Goal: Transaction & Acquisition: Book appointment/travel/reservation

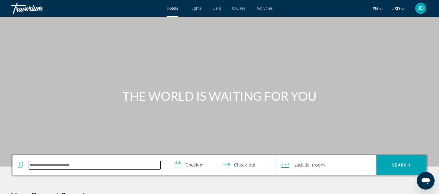
click at [69, 167] on input "Search hotel destination" at bounding box center [95, 165] width 132 height 8
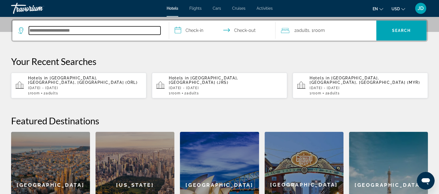
scroll to position [136, 0]
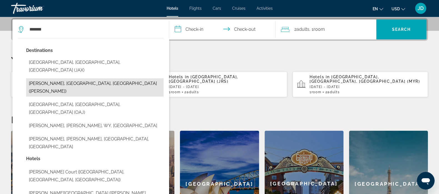
click at [46, 78] on button "[PERSON_NAME], [GEOGRAPHIC_DATA], [GEOGRAPHIC_DATA] ([PERSON_NAME])" at bounding box center [94, 87] width 137 height 18
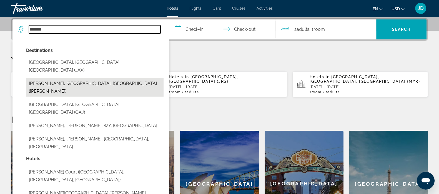
type input "**********"
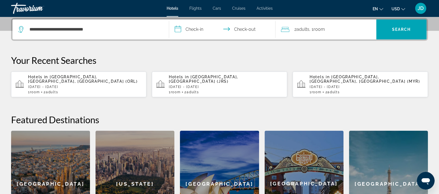
click at [195, 32] on input "**********" at bounding box center [223, 30] width 109 height 22
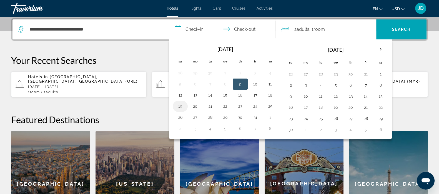
click at [181, 107] on button "19" at bounding box center [180, 106] width 9 height 8
click at [194, 105] on button "20" at bounding box center [195, 106] width 9 height 8
type input "**********"
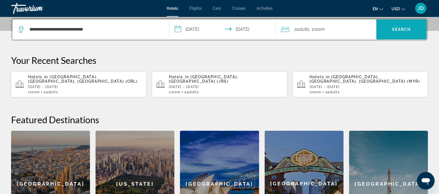
click at [400, 32] on span "Search" at bounding box center [401, 29] width 50 height 13
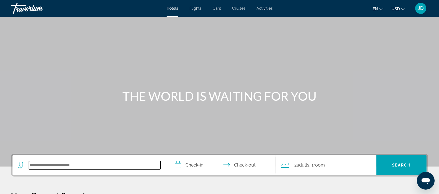
click at [39, 167] on input "Search hotel destination" at bounding box center [95, 165] width 132 height 8
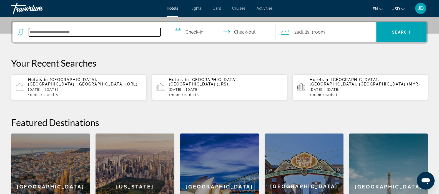
scroll to position [136, 0]
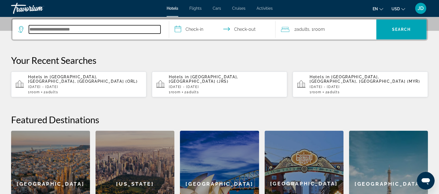
click at [104, 31] on input "Search hotel destination" at bounding box center [95, 29] width 132 height 8
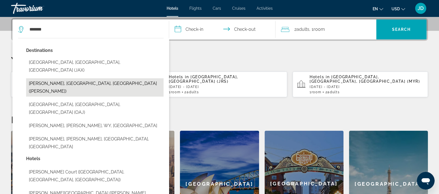
click at [58, 78] on button "Jackson, MS, United States (JAN)" at bounding box center [94, 87] width 137 height 18
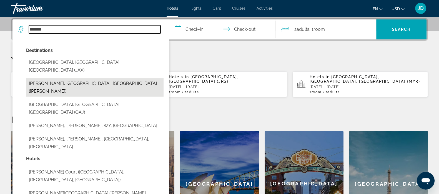
type input "**********"
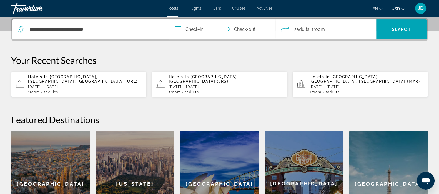
click at [195, 31] on input "**********" at bounding box center [223, 30] width 109 height 22
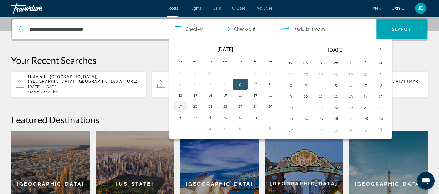
click at [181, 104] on button "19" at bounding box center [180, 106] width 9 height 8
click at [198, 105] on button "20" at bounding box center [195, 106] width 9 height 8
type input "**********"
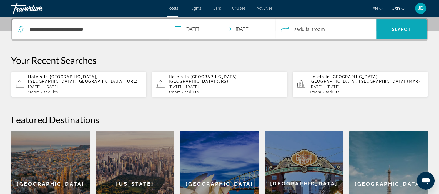
click at [398, 33] on span "Search" at bounding box center [401, 29] width 50 height 13
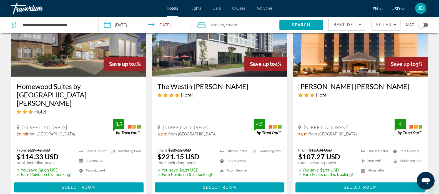
scroll to position [500, 0]
click at [347, 185] on span "Select Room" at bounding box center [360, 187] width 33 height 4
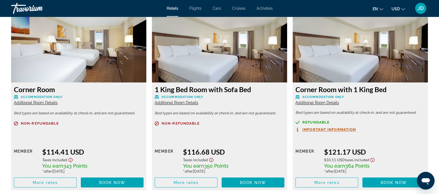
scroll to position [1167, 0]
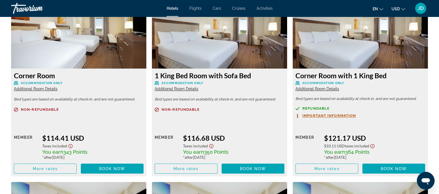
click at [322, 88] on span "Additional Room Details" at bounding box center [318, 89] width 44 height 4
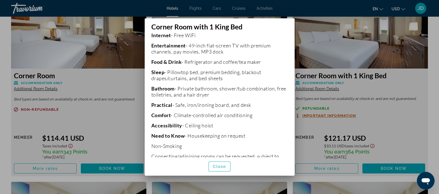
scroll to position [132, 0]
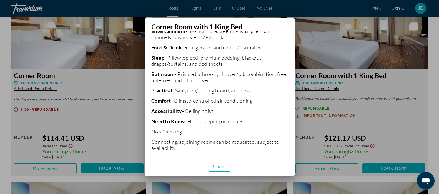
click at [378, 119] on div at bounding box center [219, 97] width 439 height 194
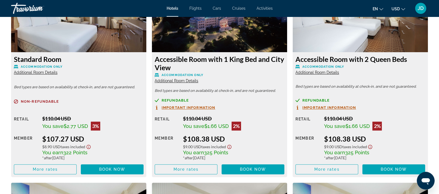
scroll to position [792, 0]
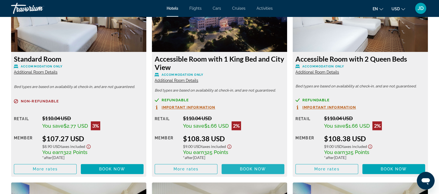
click at [254, 168] on span "Book now" at bounding box center [253, 169] width 26 height 4
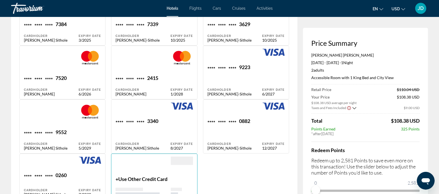
scroll to position [444, 0]
click at [253, 123] on div "**** **** **** 0882 Cardholder Jennifer Davis-Sithole" at bounding box center [234, 134] width 55 height 32
type input "********"
type input "**********"
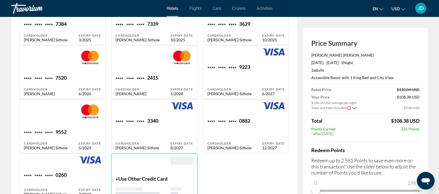
type input "**********"
type input "*****"
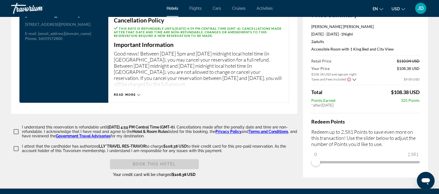
scroll to position [875, 0]
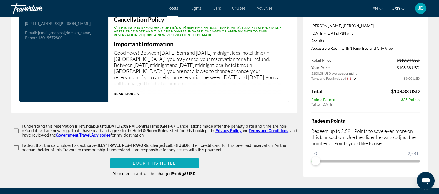
click at [141, 161] on span "Book this hotel" at bounding box center [154, 163] width 43 height 4
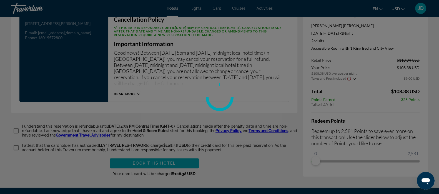
click at [48, 167] on div at bounding box center [219, 97] width 439 height 194
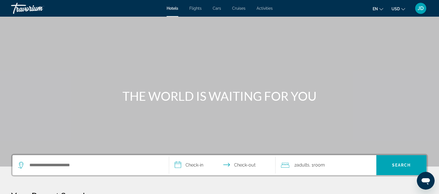
click at [421, 8] on span "JD" at bounding box center [421, 9] width 6 height 6
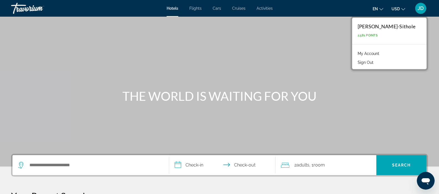
click at [372, 54] on link "My Account" at bounding box center [368, 53] width 27 height 7
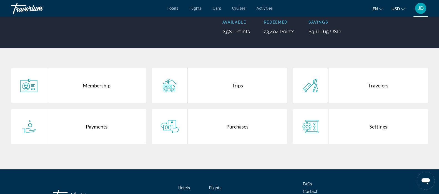
scroll to position [81, 0]
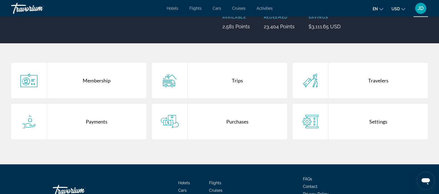
click at [229, 122] on div "Purchases" at bounding box center [237, 122] width 99 height 36
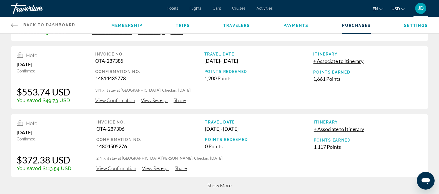
scroll to position [199, 0]
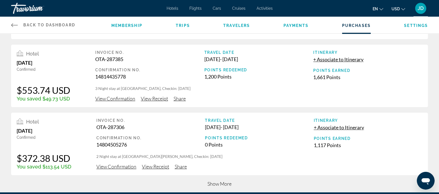
click at [117, 99] on span "View Confirmation" at bounding box center [115, 99] width 40 height 6
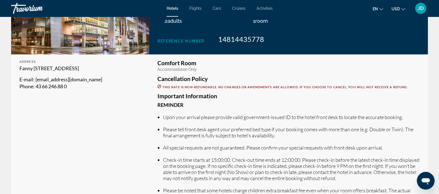
scroll to position [142, 0]
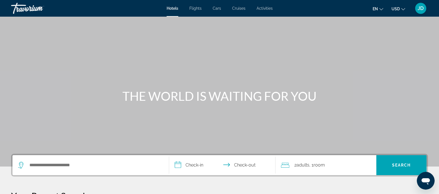
click at [267, 11] on div "Hotels Flights Cars Cruises Activities Hotels Flights Cars Cruises Activities e…" at bounding box center [219, 8] width 439 height 14
click at [265, 12] on div "Hotels Flights Cars Cruises Activities Hotels Flights Cars Cruises Activities e…" at bounding box center [219, 8] width 439 height 14
click at [264, 8] on span "Activities" at bounding box center [265, 8] width 16 height 4
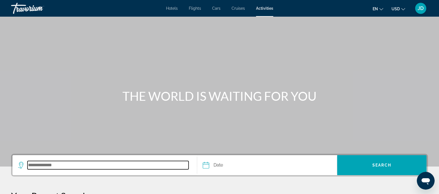
click at [62, 167] on input "Search destination" at bounding box center [107, 165] width 161 height 8
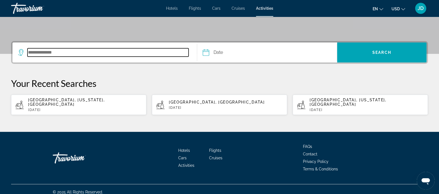
scroll to position [114, 0]
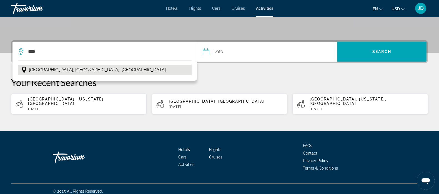
click at [56, 69] on span "Salzburg, Austrian Alps, Austria" at bounding box center [97, 70] width 137 height 8
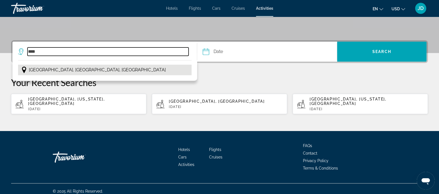
type input "**********"
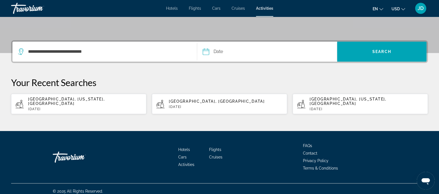
click at [229, 49] on input "Date" at bounding box center [235, 53] width 69 height 22
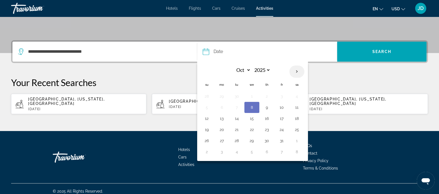
click at [296, 69] on th "Next month" at bounding box center [296, 72] width 15 height 12
select select "**"
click at [221, 115] on button "10" at bounding box center [221, 119] width 9 height 8
type input "**********"
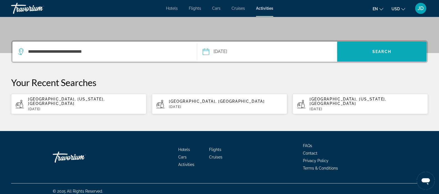
click at [379, 47] on span "Search" at bounding box center [381, 51] width 89 height 13
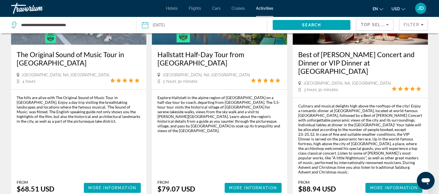
scroll to position [97, 0]
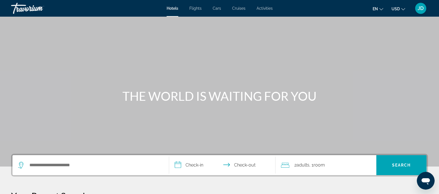
click at [266, 8] on span "Activities" at bounding box center [265, 8] width 16 height 4
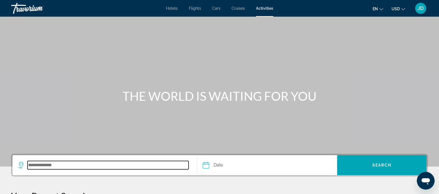
click at [58, 167] on input "Search destination" at bounding box center [107, 165] width 161 height 8
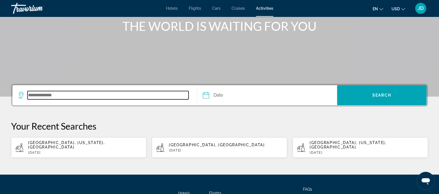
scroll to position [114, 0]
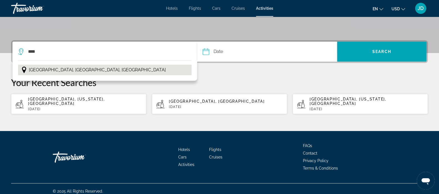
click at [56, 70] on span "[GEOGRAPHIC_DATA], [GEOGRAPHIC_DATA], [GEOGRAPHIC_DATA]" at bounding box center [97, 70] width 137 height 8
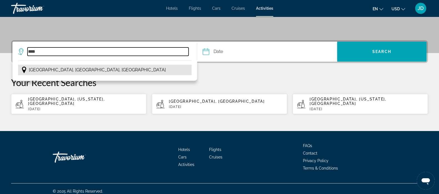
type input "**********"
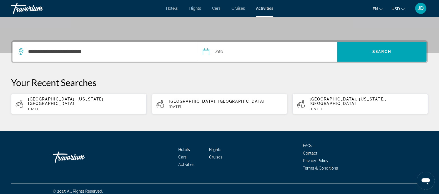
click at [231, 53] on input "Date" at bounding box center [235, 53] width 69 height 22
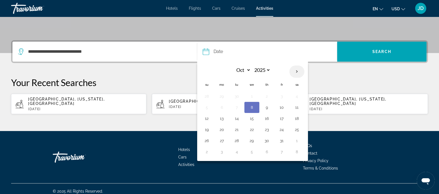
click at [294, 73] on th "Next month" at bounding box center [296, 72] width 15 height 12
select select "**"
click at [219, 121] on button "10" at bounding box center [221, 119] width 9 height 8
type input "**********"
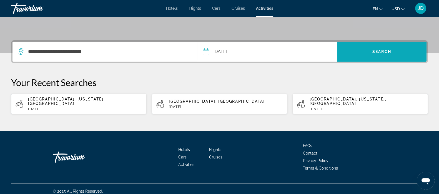
click at [379, 46] on span "Search" at bounding box center [381, 51] width 89 height 13
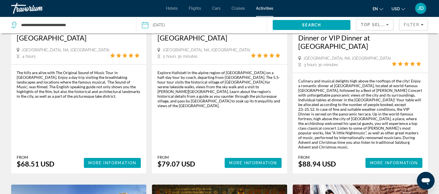
scroll to position [123, 0]
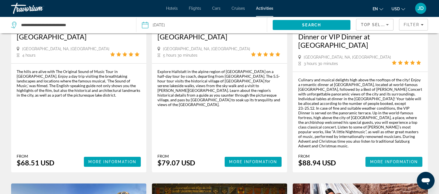
click at [392, 160] on span "More Information" at bounding box center [394, 162] width 48 height 4
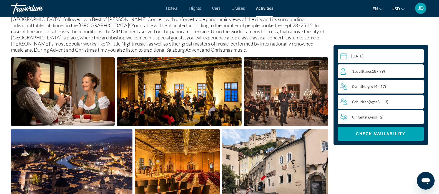
scroll to position [218, 0]
click at [69, 100] on img "Open full-screen image slider" at bounding box center [63, 91] width 104 height 69
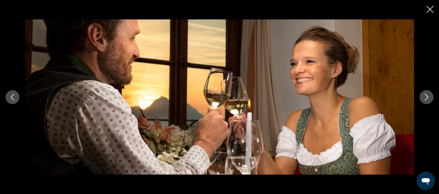
click at [426, 100] on icon "Next image" at bounding box center [426, 97] width 7 height 7
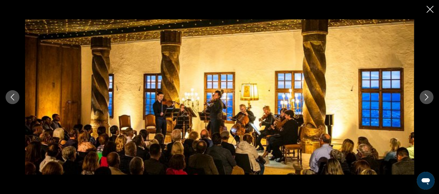
click at [425, 100] on icon "Next image" at bounding box center [426, 97] width 7 height 7
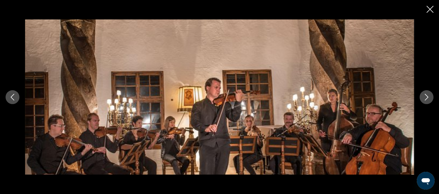
click at [427, 101] on button "Next image" at bounding box center [427, 97] width 14 height 14
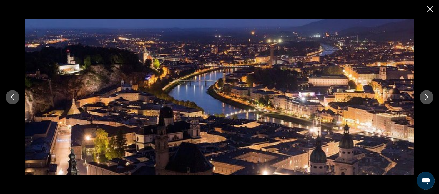
click at [426, 97] on icon "Next image" at bounding box center [426, 97] width 7 height 7
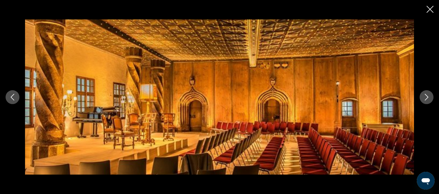
click at [428, 100] on icon "Next image" at bounding box center [426, 97] width 7 height 7
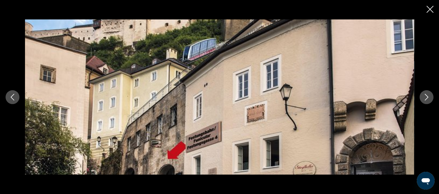
click at [426, 101] on button "Next image" at bounding box center [427, 97] width 14 height 14
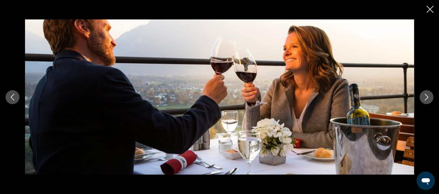
click at [426, 99] on icon "Next image" at bounding box center [427, 97] width 4 height 7
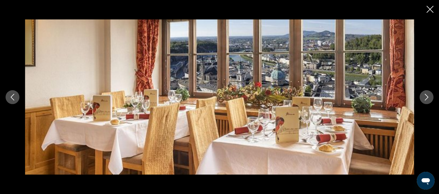
click at [425, 99] on icon "Next image" at bounding box center [426, 97] width 7 height 7
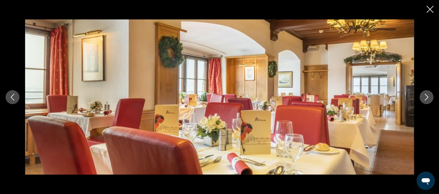
click at [425, 100] on icon "Next image" at bounding box center [426, 97] width 7 height 7
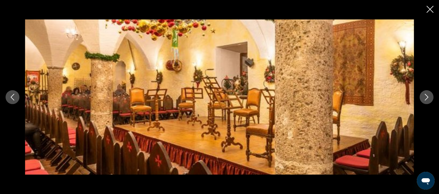
click at [426, 97] on icon "Next image" at bounding box center [426, 97] width 7 height 7
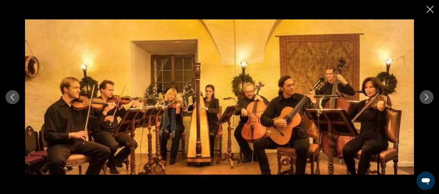
click at [427, 99] on icon "Next image" at bounding box center [426, 97] width 7 height 7
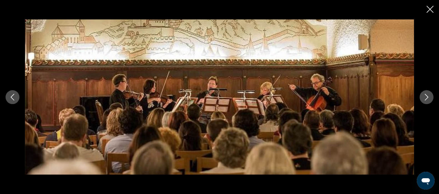
click at [426, 100] on icon "Next image" at bounding box center [426, 97] width 7 height 7
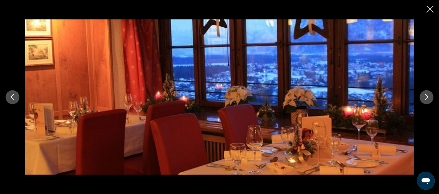
click at [426, 100] on icon "Next image" at bounding box center [426, 97] width 7 height 7
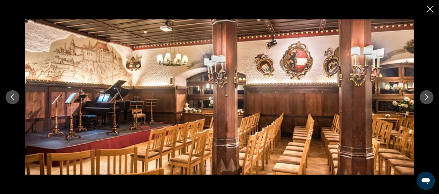
click at [427, 100] on icon "Next image" at bounding box center [426, 97] width 7 height 7
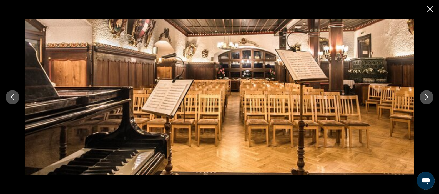
click at [425, 99] on icon "Next image" at bounding box center [426, 97] width 7 height 7
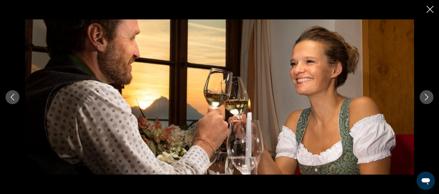
click at [425, 100] on icon "Next image" at bounding box center [427, 97] width 4 height 7
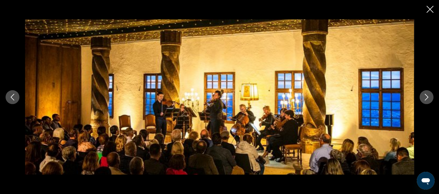
click at [430, 11] on icon "Close slideshow" at bounding box center [430, 9] width 7 height 7
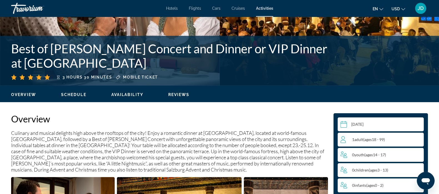
scroll to position [94, 0]
